Goal: Task Accomplishment & Management: Use online tool/utility

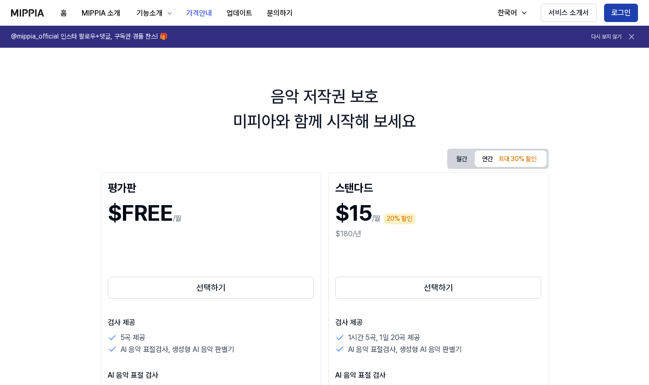
click at [630, 13] on button "로그인" at bounding box center [621, 13] width 34 height 18
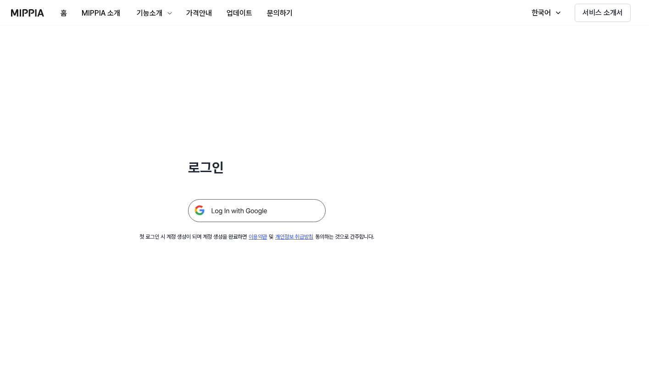
click at [248, 211] on img at bounding box center [257, 210] width 138 height 23
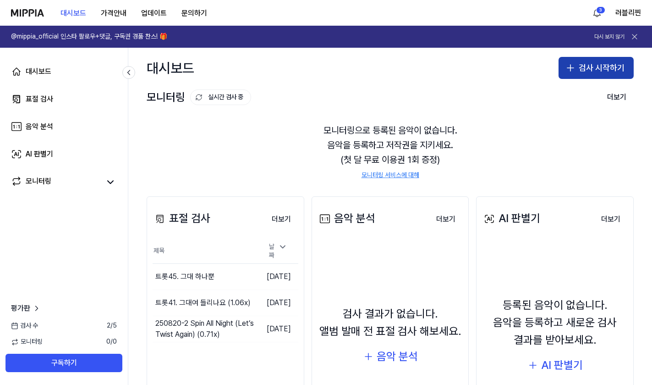
click at [560, 70] on button "검사 시작하기" at bounding box center [596, 68] width 75 height 22
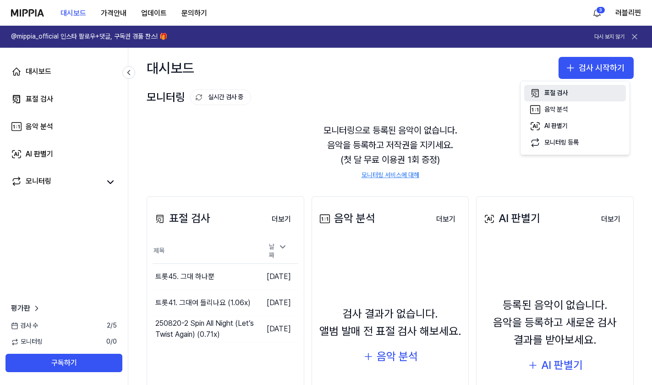
click at [553, 93] on div "표절 검사" at bounding box center [556, 92] width 23 height 9
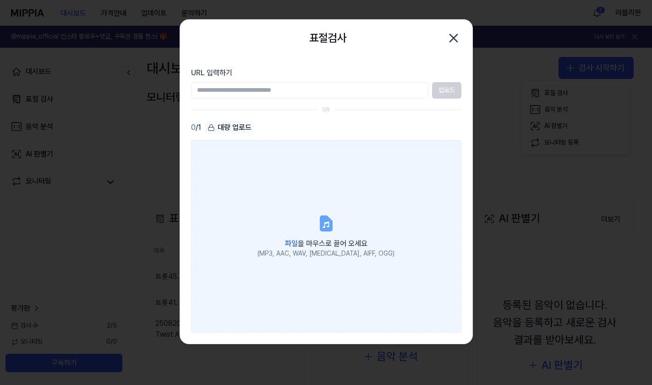
click at [293, 237] on div "파일 을 마우스로 끌어 오세요" at bounding box center [326, 242] width 137 height 13
click at [0, 0] on input "파일 을 마우스로 끌어 오세요 (MP3, AAC, WAV, FLAC, AIFF, OGG)" at bounding box center [0, 0] width 0 height 0
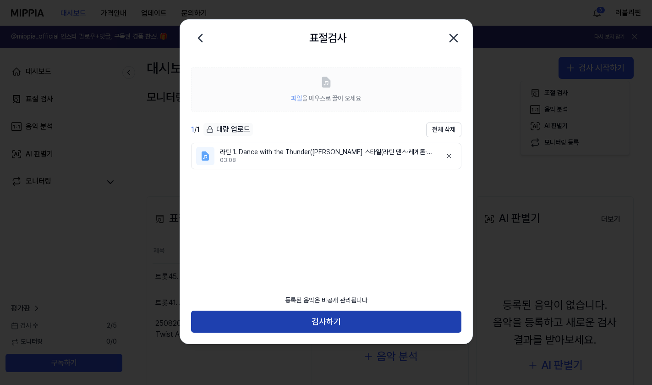
click at [348, 321] on button "검사하기" at bounding box center [326, 321] width 270 height 22
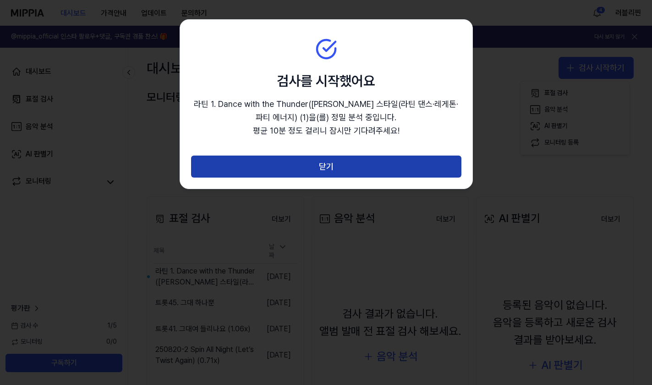
click at [389, 161] on button "닫기" at bounding box center [326, 166] width 270 height 22
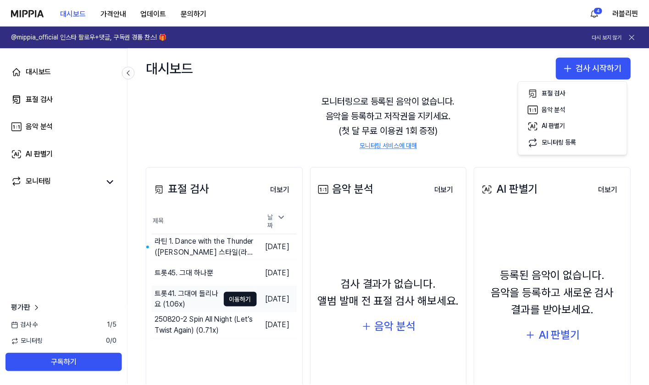
scroll to position [46, 0]
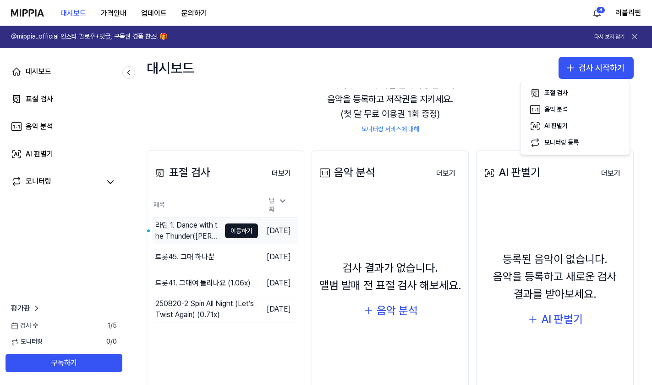
click at [184, 227] on div "라틴 1. Dance with the Thunder(hoka Choka 스타일(라틴 댄스·레게톤·파티 에너지) (1)" at bounding box center [187, 231] width 65 height 22
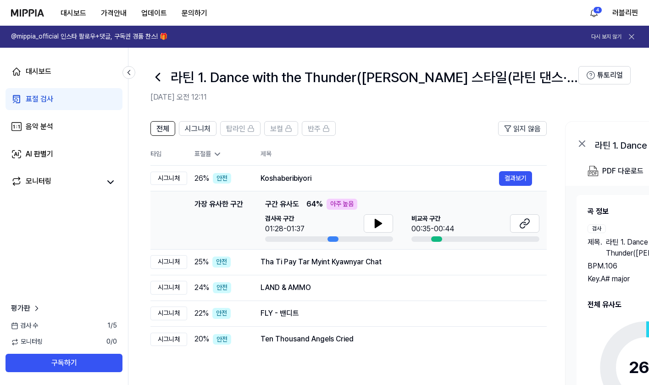
click at [390, 110] on header "라틴 1. Dance with the Thunder(hoka Choka 스타일(라틴 댄스·레게톤·파티 에너지) (1) 2025.10.10 오전…" at bounding box center [388, 80] width 520 height 64
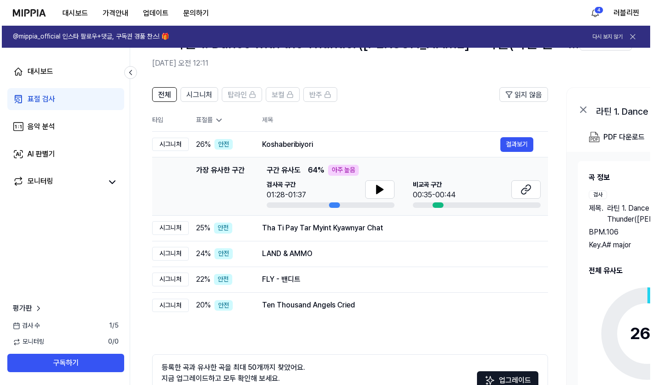
scroll to position [0, 0]
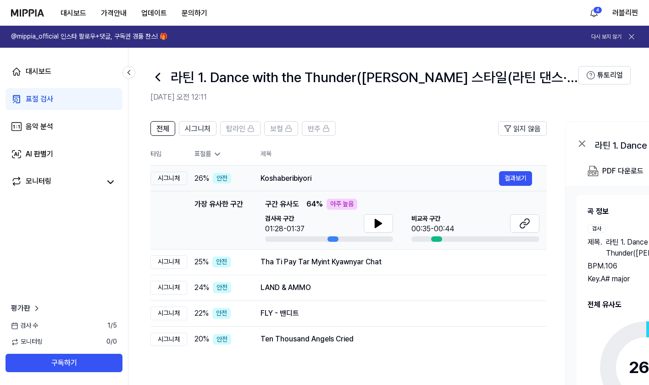
click at [280, 178] on div "Koshaberibiyori" at bounding box center [379, 178] width 238 height 11
click at [518, 182] on button "결과보기" at bounding box center [515, 178] width 33 height 15
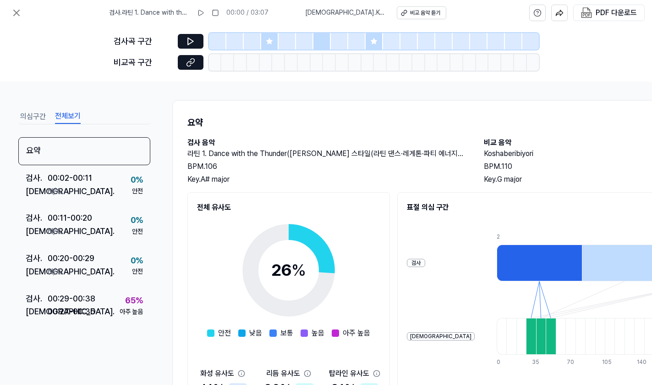
click at [69, 116] on button "전체보기" at bounding box center [68, 116] width 26 height 15
click at [500, 265] on div at bounding box center [539, 262] width 85 height 37
click at [583, 255] on div at bounding box center [624, 262] width 85 height 37
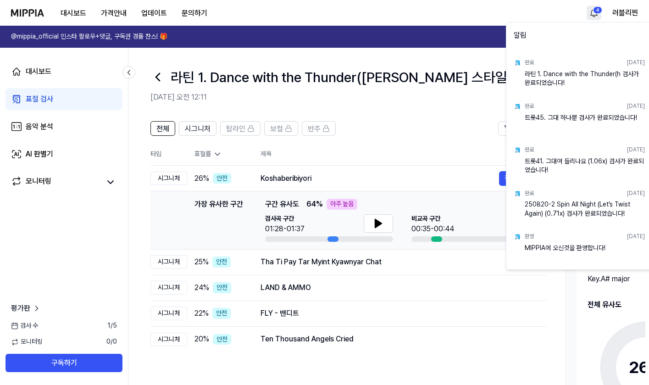
click at [596, 8] on html "대시보드 가격안내 업데이트 문의하기 4 러블리찐 @mippia_official 인스타 팔로우+댓글, 구독권 경품 찬스! 🎁 다시 보지 않기 대…" at bounding box center [324, 192] width 649 height 385
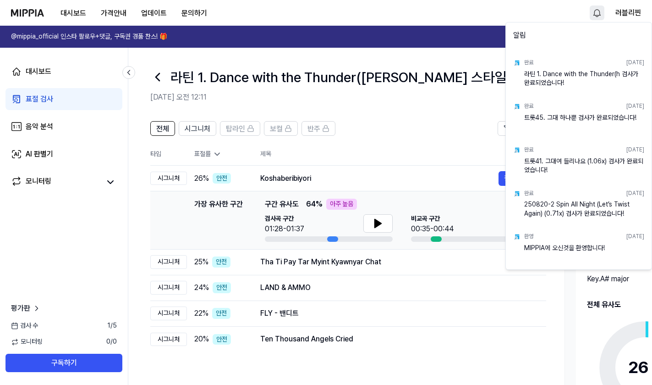
click at [423, 105] on html "대시보드 가격안내 업데이트 문의하기 러블리찐 @mippia_official 인스타 팔로우+댓글, 구독권 경품 찬스! 🎁 다시 보지 않기 대시보…" at bounding box center [326, 192] width 652 height 385
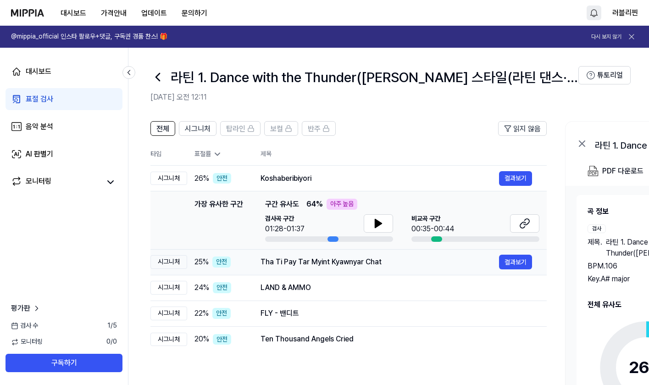
click at [300, 267] on div "Tha Ti Pay Tar Myint Kyawnyar Chat" at bounding box center [379, 261] width 238 height 11
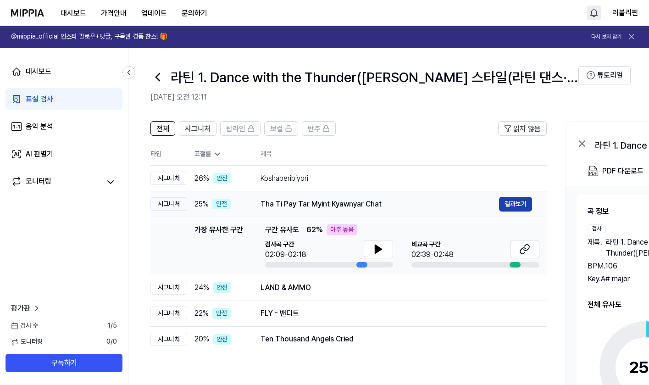
click at [519, 203] on button "결과보기" at bounding box center [515, 204] width 33 height 15
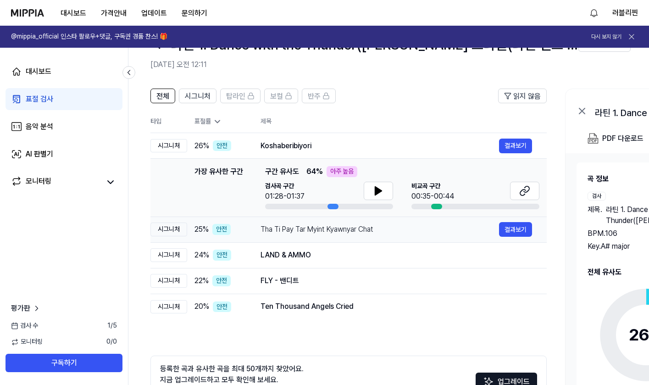
scroll to position [46, 0]
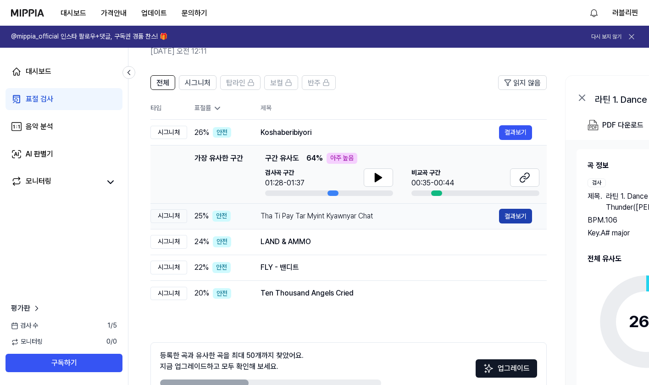
click at [520, 217] on button "결과보기" at bounding box center [515, 216] width 33 height 15
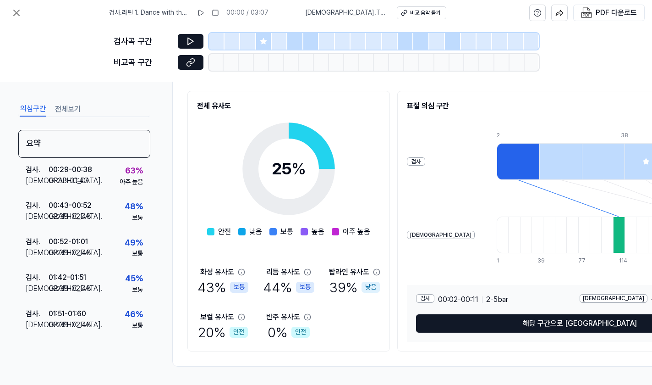
scroll to position [105, 0]
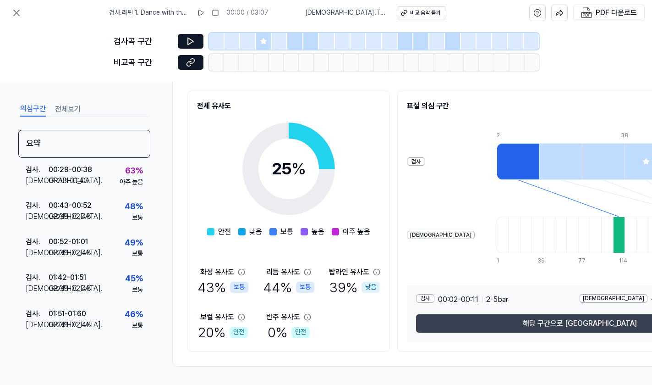
click at [540, 322] on button "해당 구간으로 이동" at bounding box center [579, 323] width 327 height 18
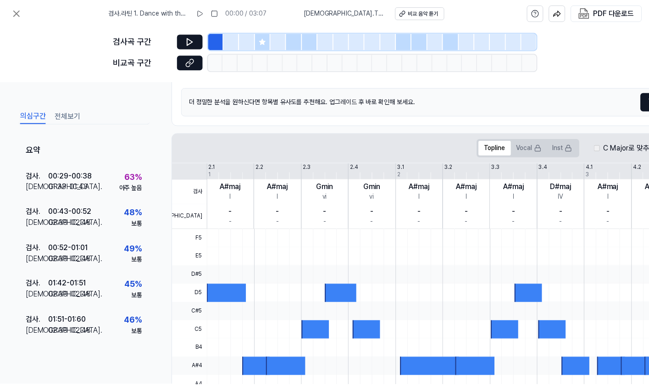
scroll to position [46, 0]
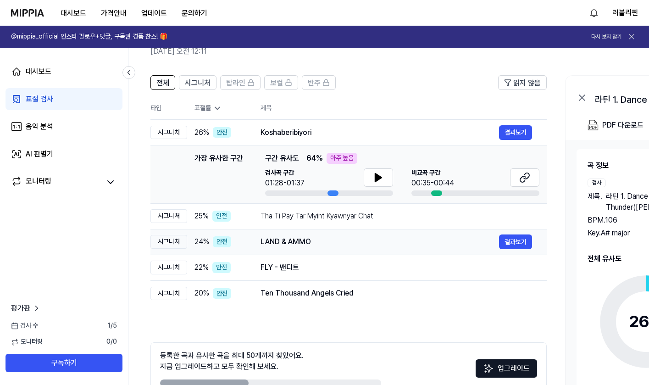
click at [265, 246] on div "LAND & AMMO" at bounding box center [379, 241] width 238 height 11
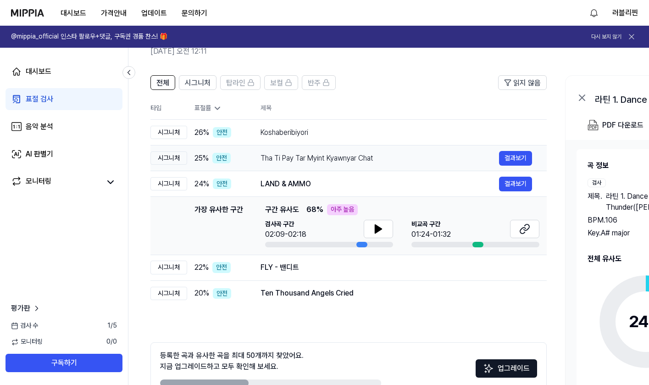
click at [302, 158] on div "Tha Ti Pay Tar Myint Kyawnyar Chat" at bounding box center [379, 158] width 238 height 11
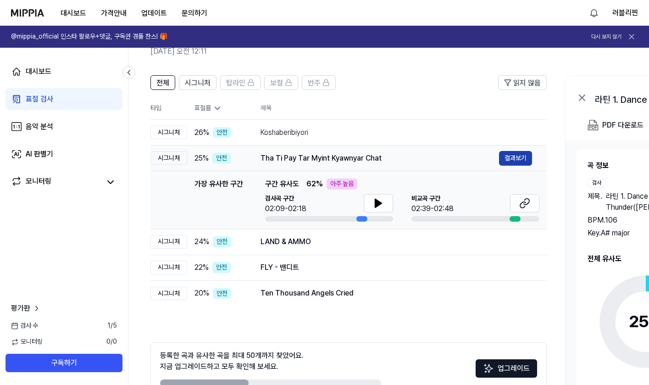
click at [524, 154] on button "결과보기" at bounding box center [515, 158] width 33 height 15
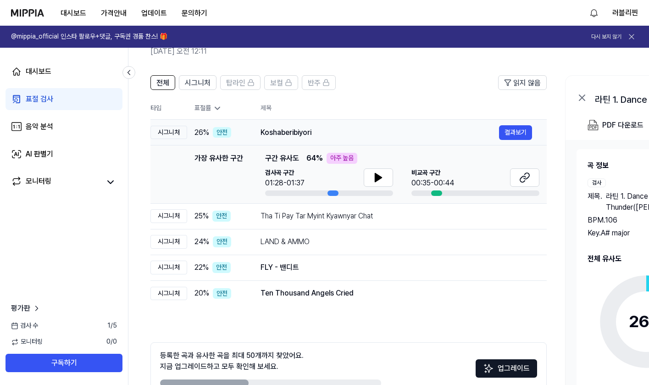
click at [280, 130] on div "Koshaberibiyori" at bounding box center [379, 132] width 238 height 11
click at [319, 295] on div "Ten Thousand Angels Cried" at bounding box center [379, 292] width 238 height 11
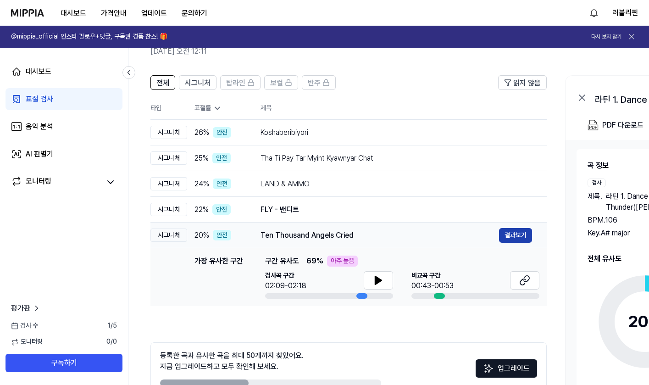
click at [514, 233] on button "결과보기" at bounding box center [515, 235] width 33 height 15
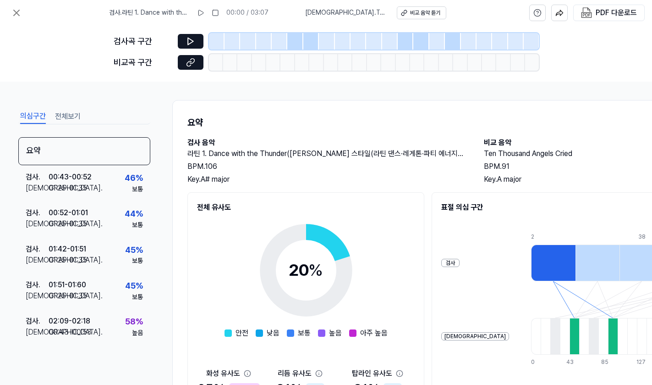
scroll to position [105, 0]
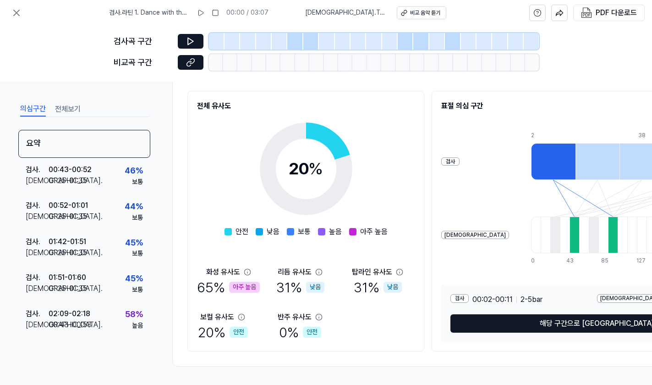
click at [246, 269] on icon at bounding box center [247, 271] width 7 height 7
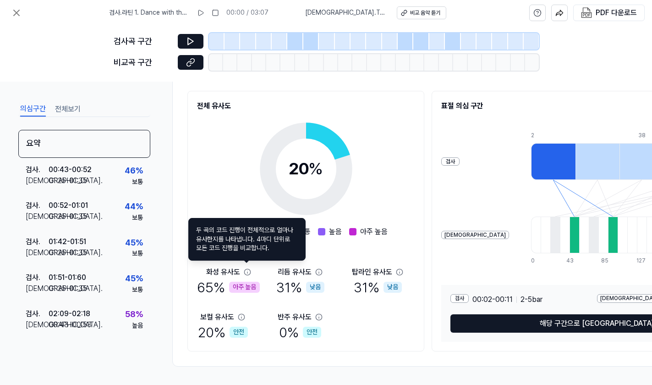
click at [247, 268] on icon at bounding box center [247, 271] width 7 height 7
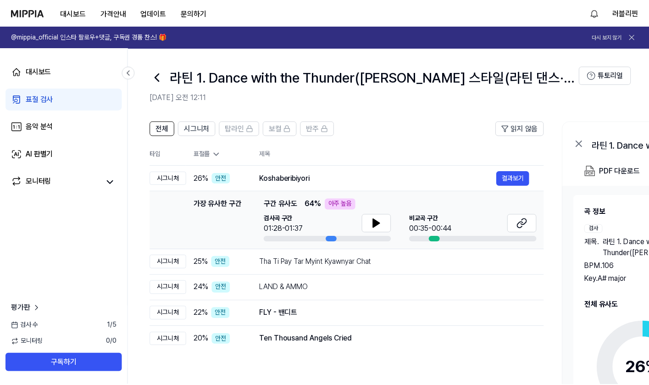
scroll to position [46, 0]
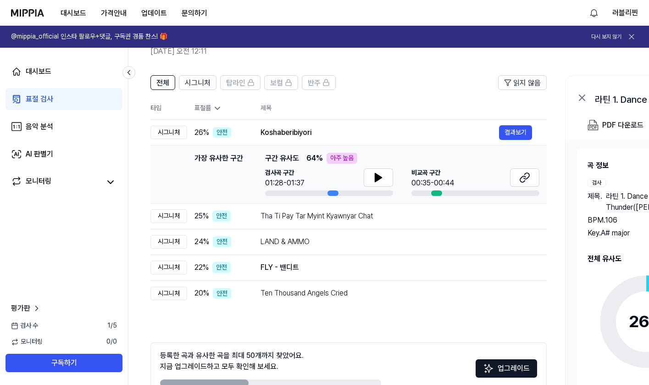
click at [426, 62] on header "라틴 1. Dance with the Thunder(hoka Choka 스타일(라틴 댄스·레게톤·파티 에너지) (1) 2025.10.10 오전…" at bounding box center [388, 34] width 520 height 64
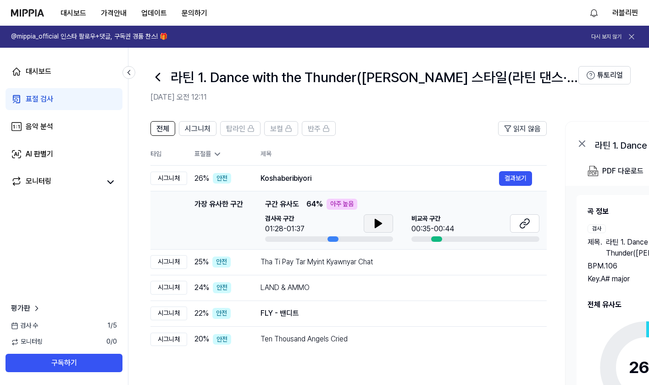
click at [375, 223] on icon at bounding box center [378, 223] width 6 height 8
click at [516, 225] on button at bounding box center [524, 223] width 29 height 18
click at [378, 220] on icon at bounding box center [378, 223] width 6 height 8
